Goal: Task Accomplishment & Management: Use online tool/utility

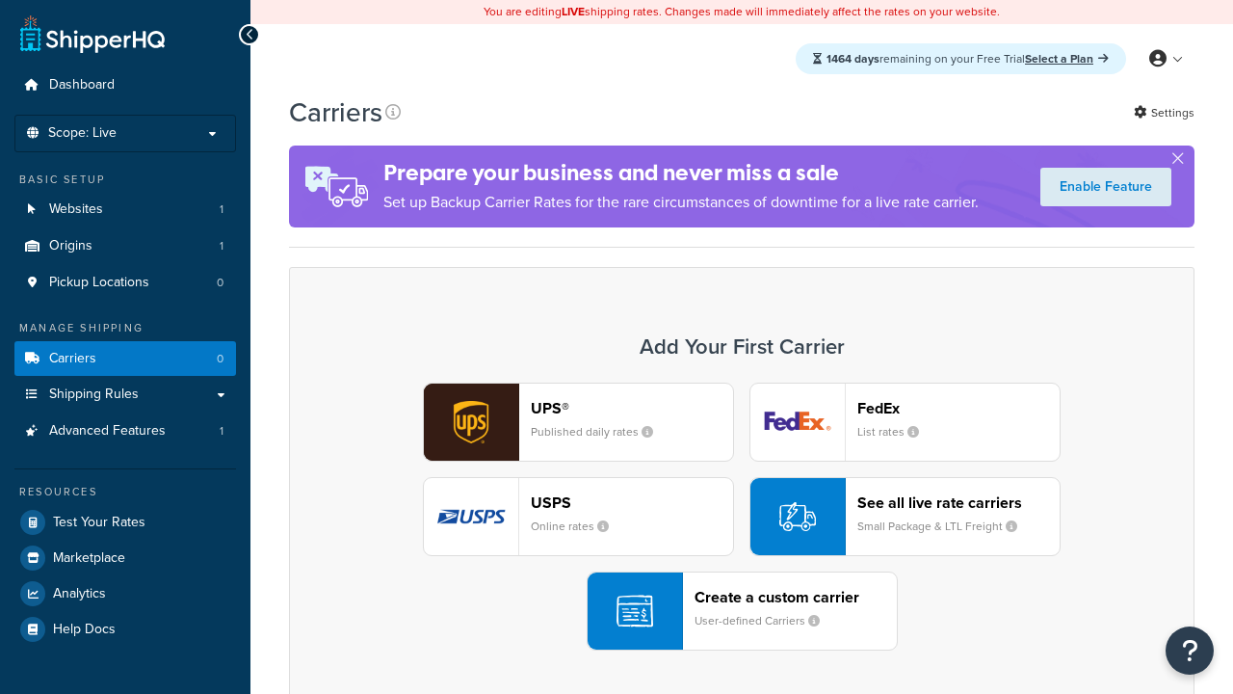
click at [742, 516] on div "UPS® Published daily rates FedEx List rates USPS Online rates See all live rate…" at bounding box center [741, 516] width 865 height 268
click at [958, 407] on header "FedEx" at bounding box center [958, 408] width 202 height 18
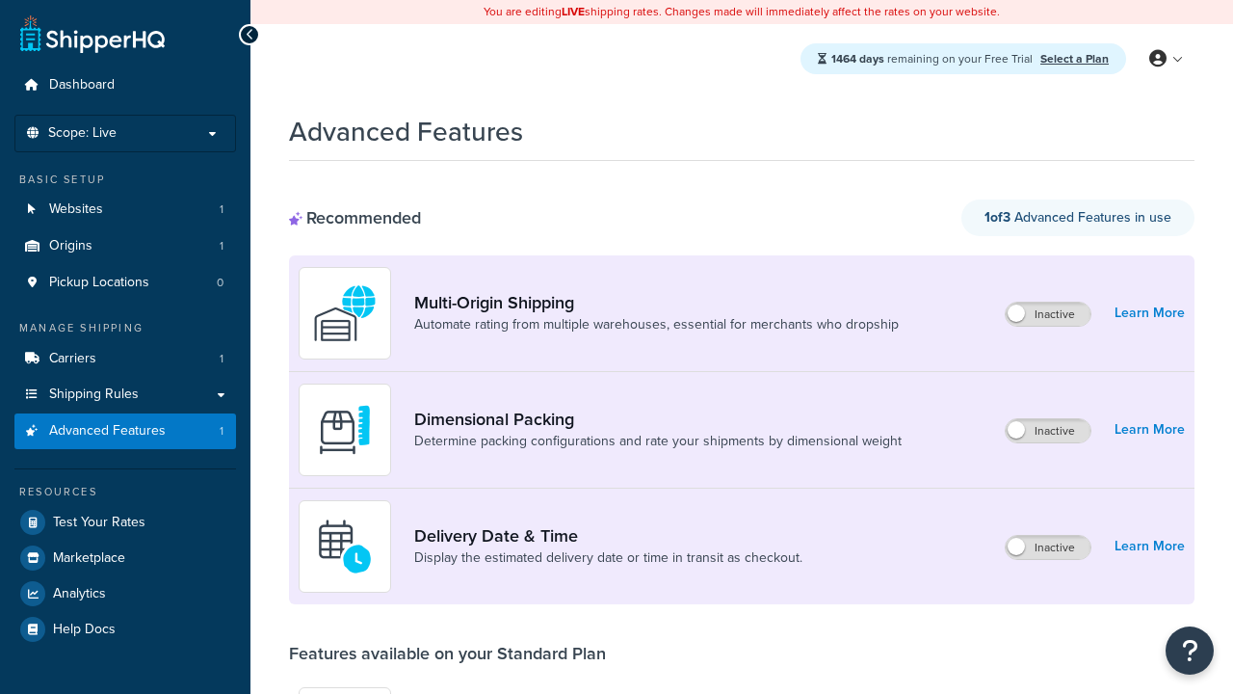
scroll to position [504, 0]
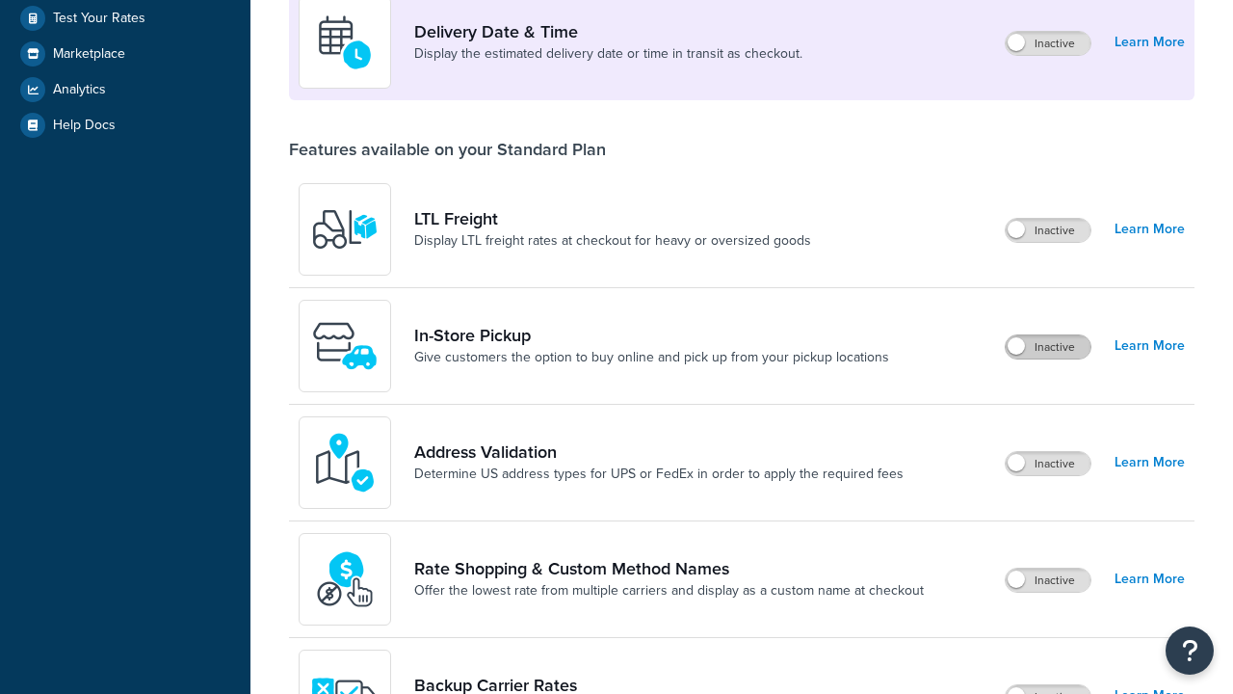
click at [1048, 347] on label "Inactive" at bounding box center [1048, 346] width 85 height 23
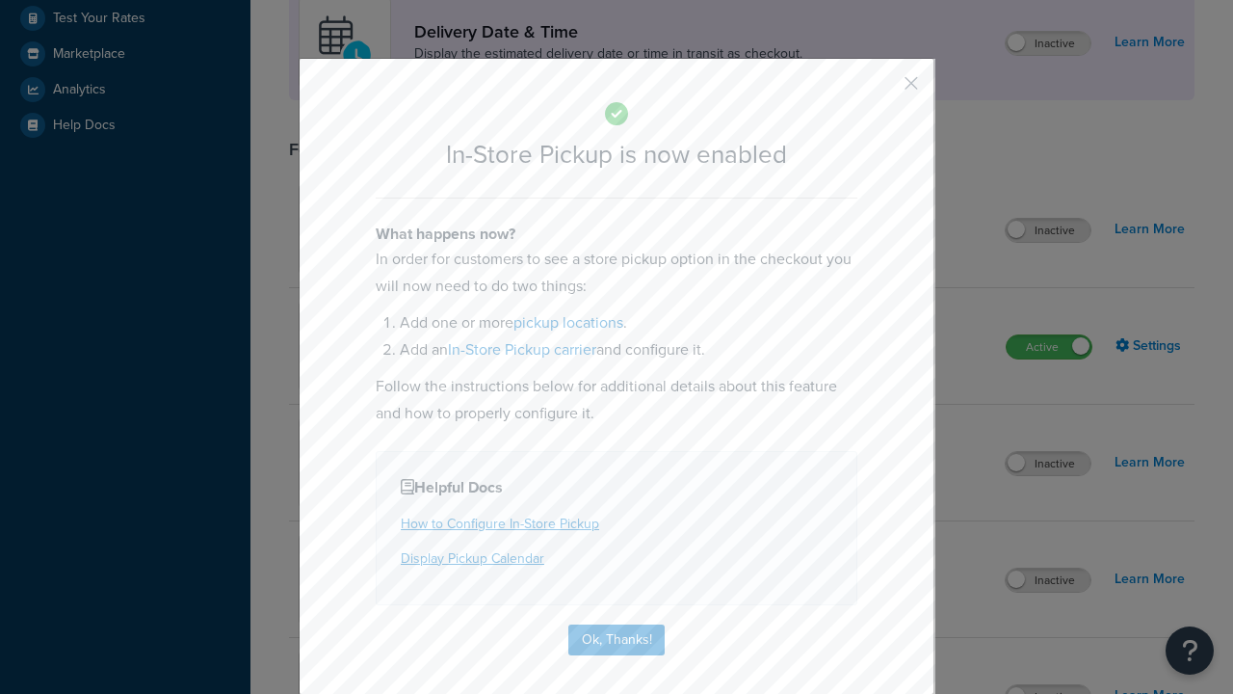
click at [882, 90] on button "button" at bounding box center [882, 90] width 5 height 5
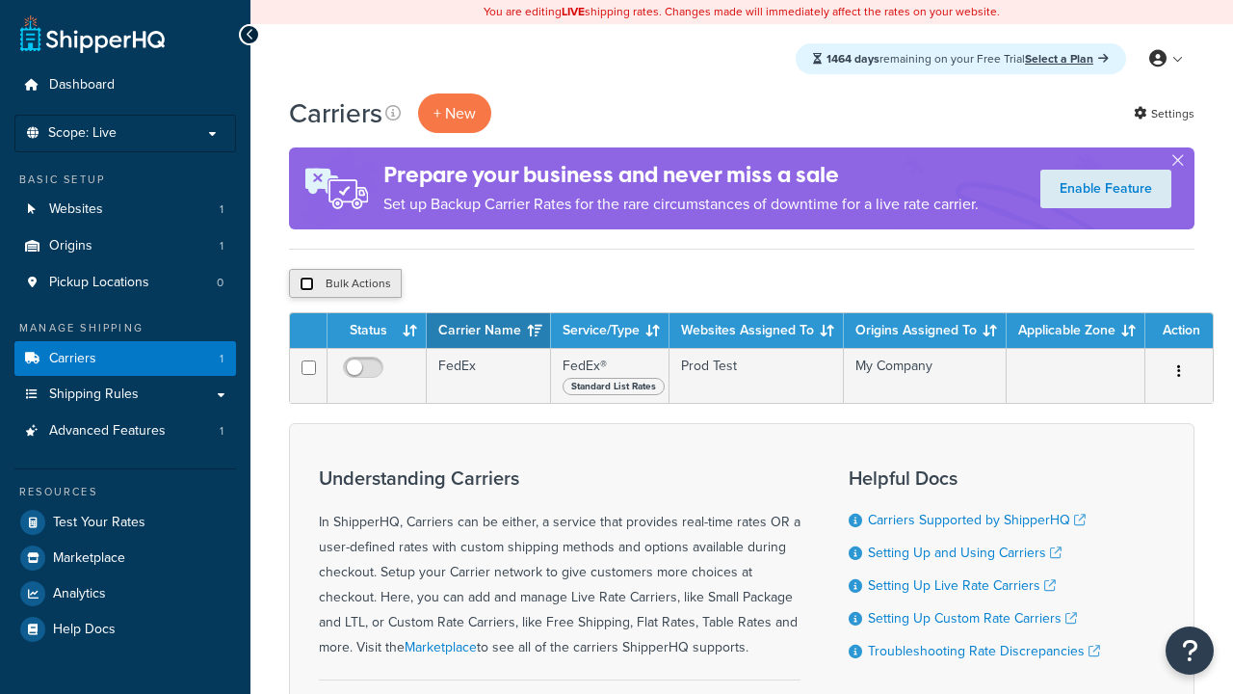
click at [306, 284] on input "checkbox" at bounding box center [307, 283] width 14 height 14
checkbox input "true"
click at [0, 0] on button "Delete" at bounding box center [0, 0] width 0 height 0
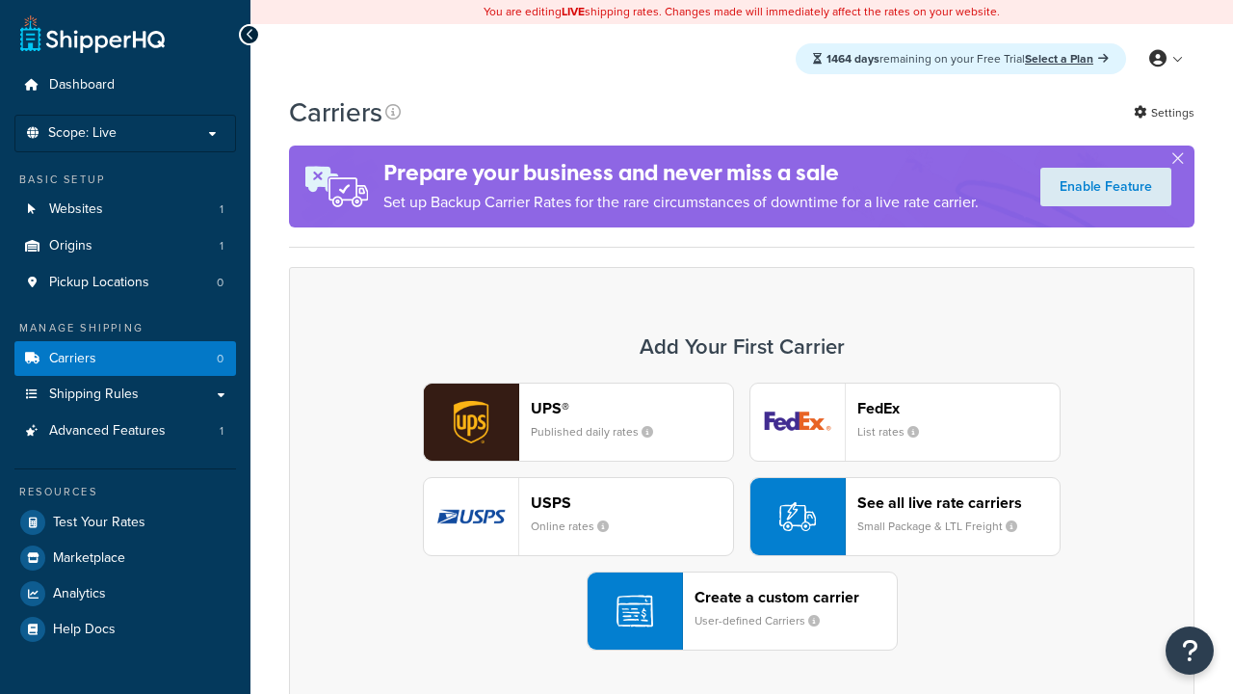
click at [742, 611] on div "Create a custom carrier User-defined Carriers" at bounding box center [796, 611] width 202 height 46
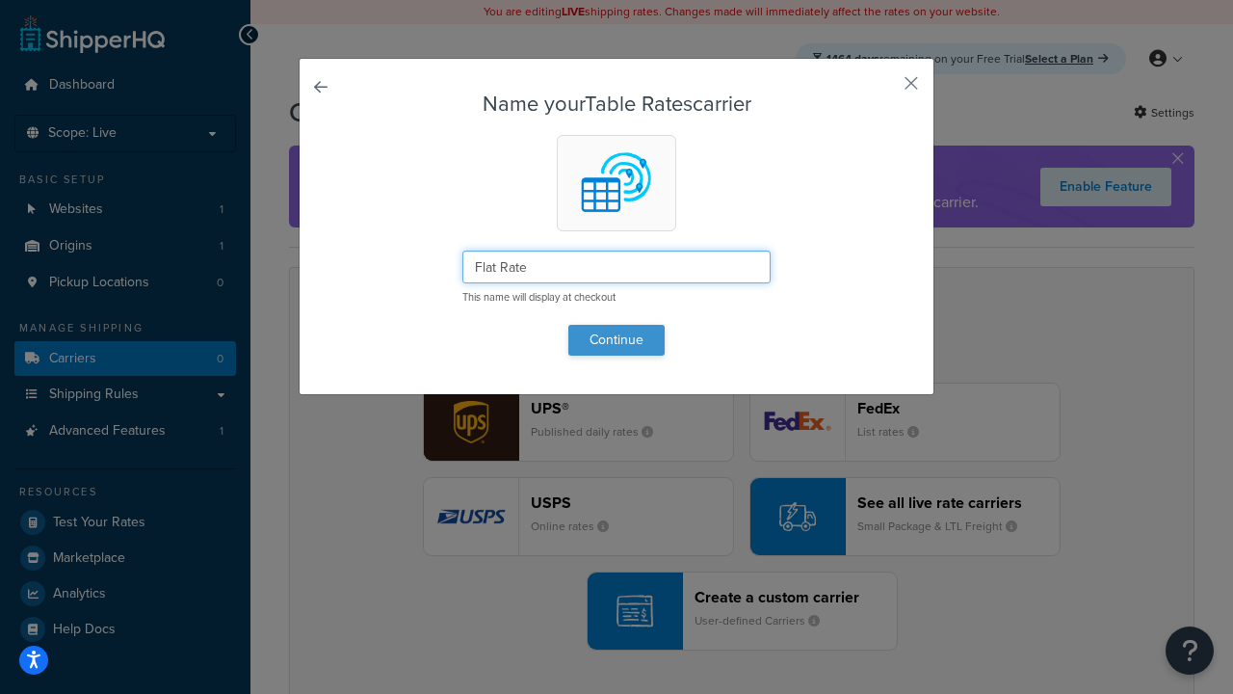
type input "Flat Rate"
click at [616, 339] on button "Continue" at bounding box center [616, 340] width 96 height 31
